Goal: Navigation & Orientation: Find specific page/section

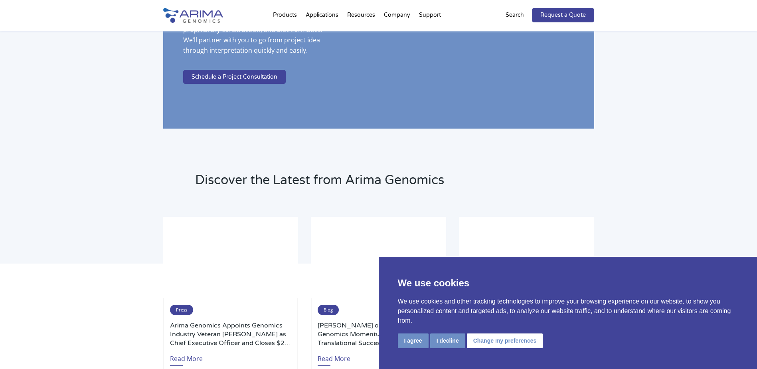
scroll to position [1872, 0]
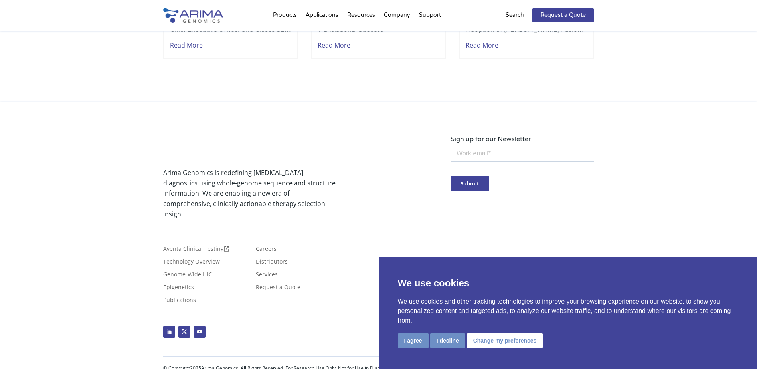
drag, startPoint x: 57, startPoint y: 129, endPoint x: 81, endPoint y: 274, distance: 146.9
click at [275, 259] on link "Distributors" at bounding box center [272, 263] width 32 height 9
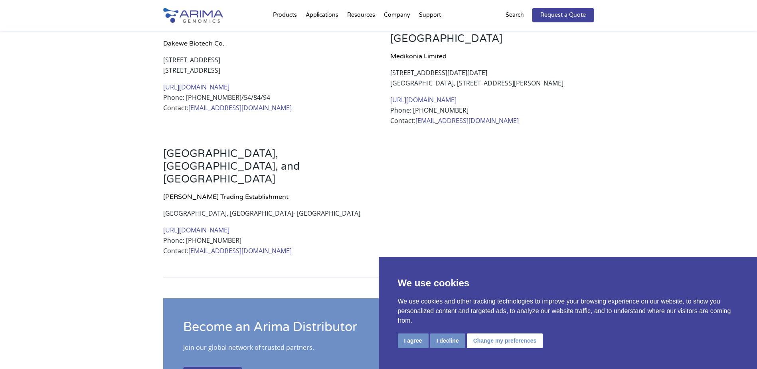
scroll to position [447, 0]
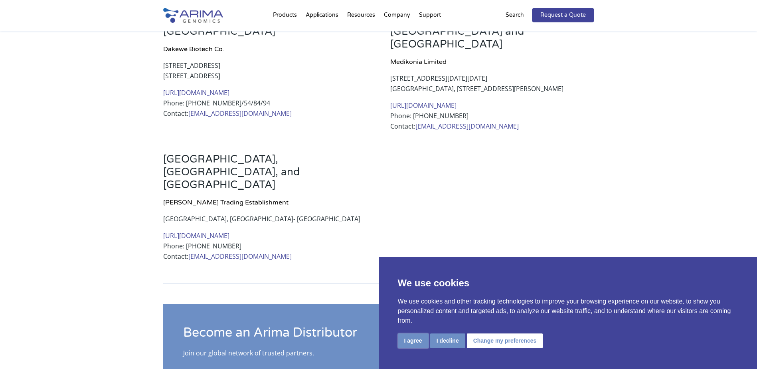
click at [409, 339] on button "I agree" at bounding box center [413, 340] width 31 height 15
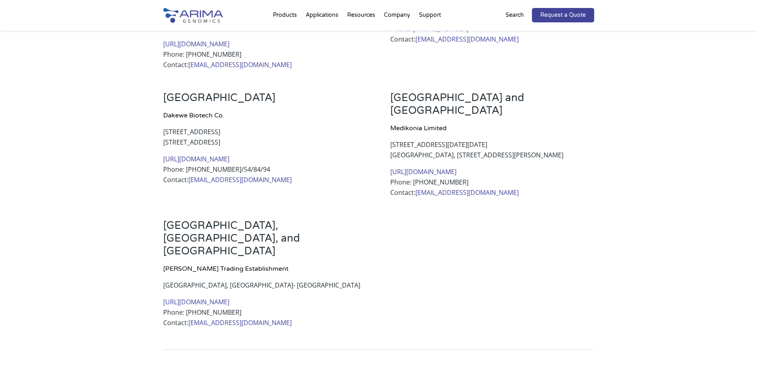
scroll to position [0, 0]
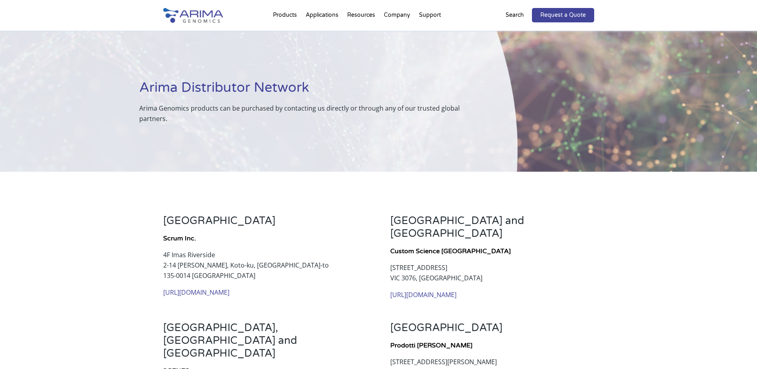
drag, startPoint x: 420, startPoint y: 312, endPoint x: 405, endPoint y: 187, distance: 125.9
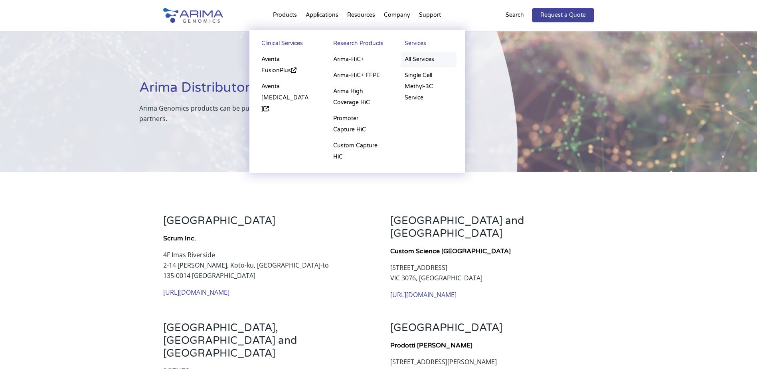
click at [421, 56] on link "All Services" at bounding box center [429, 60] width 56 height 16
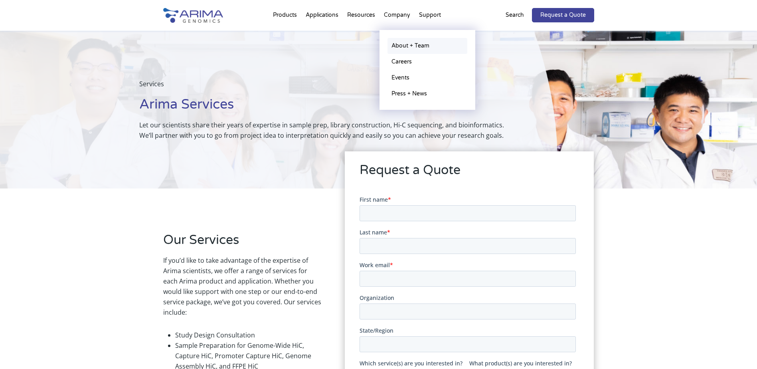
click at [414, 46] on link "About + Team" at bounding box center [428, 46] width 80 height 16
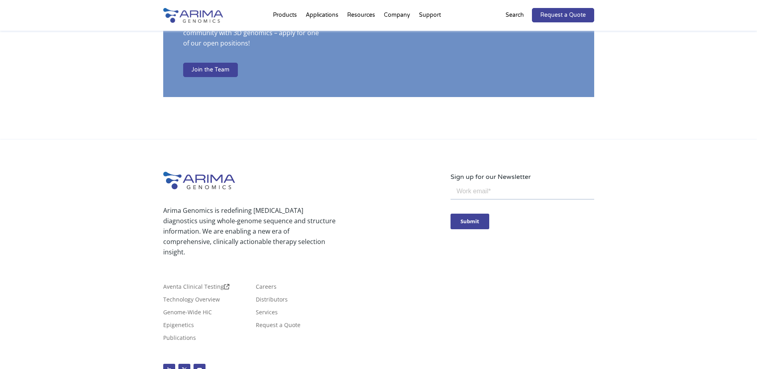
scroll to position [1389, 0]
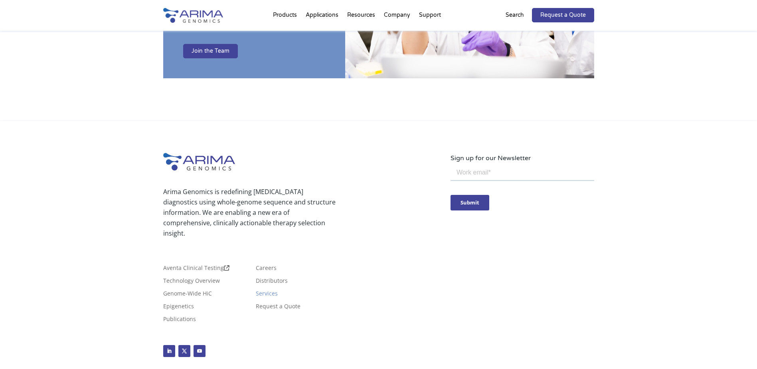
click at [265, 291] on link "Services" at bounding box center [267, 295] width 22 height 9
